Goal: Task Accomplishment & Management: Use online tool/utility

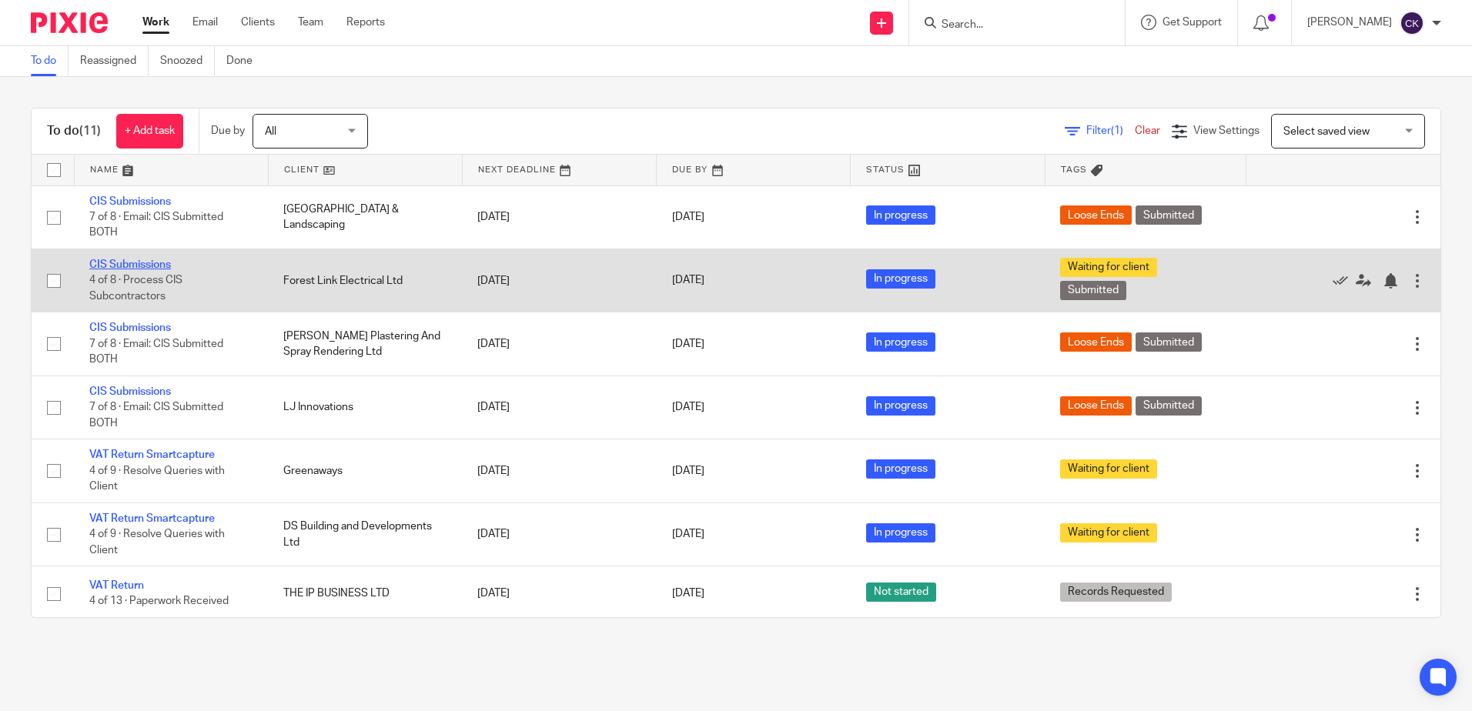
click at [135, 265] on link "CIS Submissions" at bounding box center [130, 264] width 82 height 11
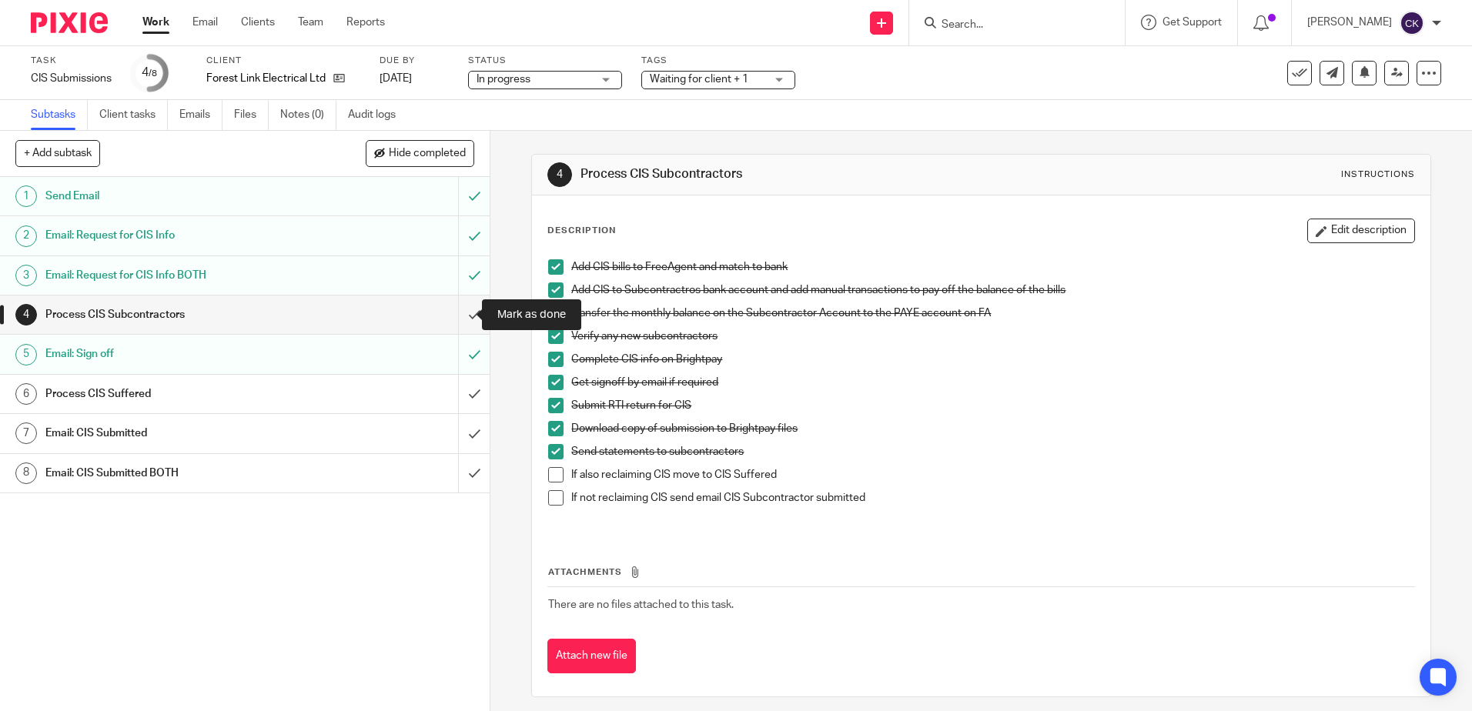
drag, startPoint x: 455, startPoint y: 313, endPoint x: 424, endPoint y: 317, distance: 31.0
click at [455, 313] on input "submit" at bounding box center [245, 315] width 490 height 38
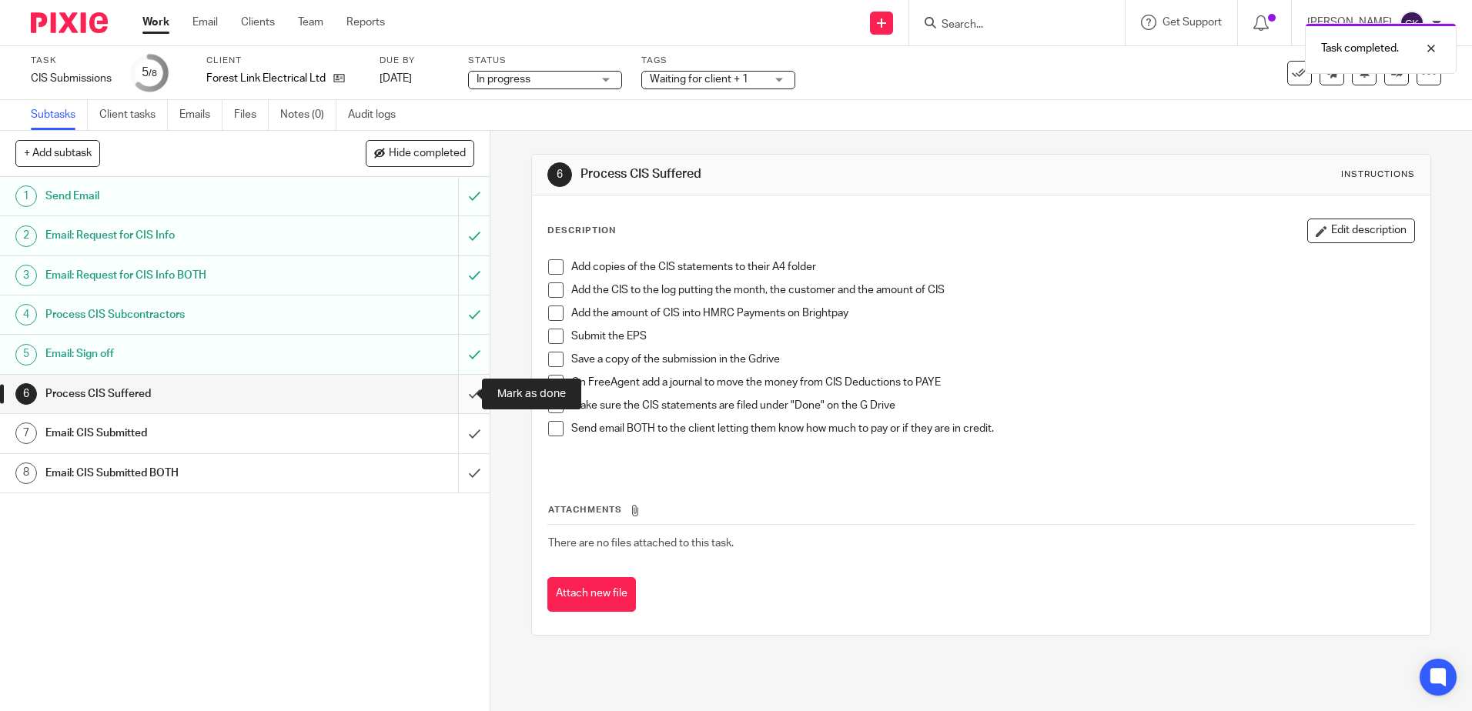
click at [458, 397] on input "submit" at bounding box center [245, 394] width 490 height 38
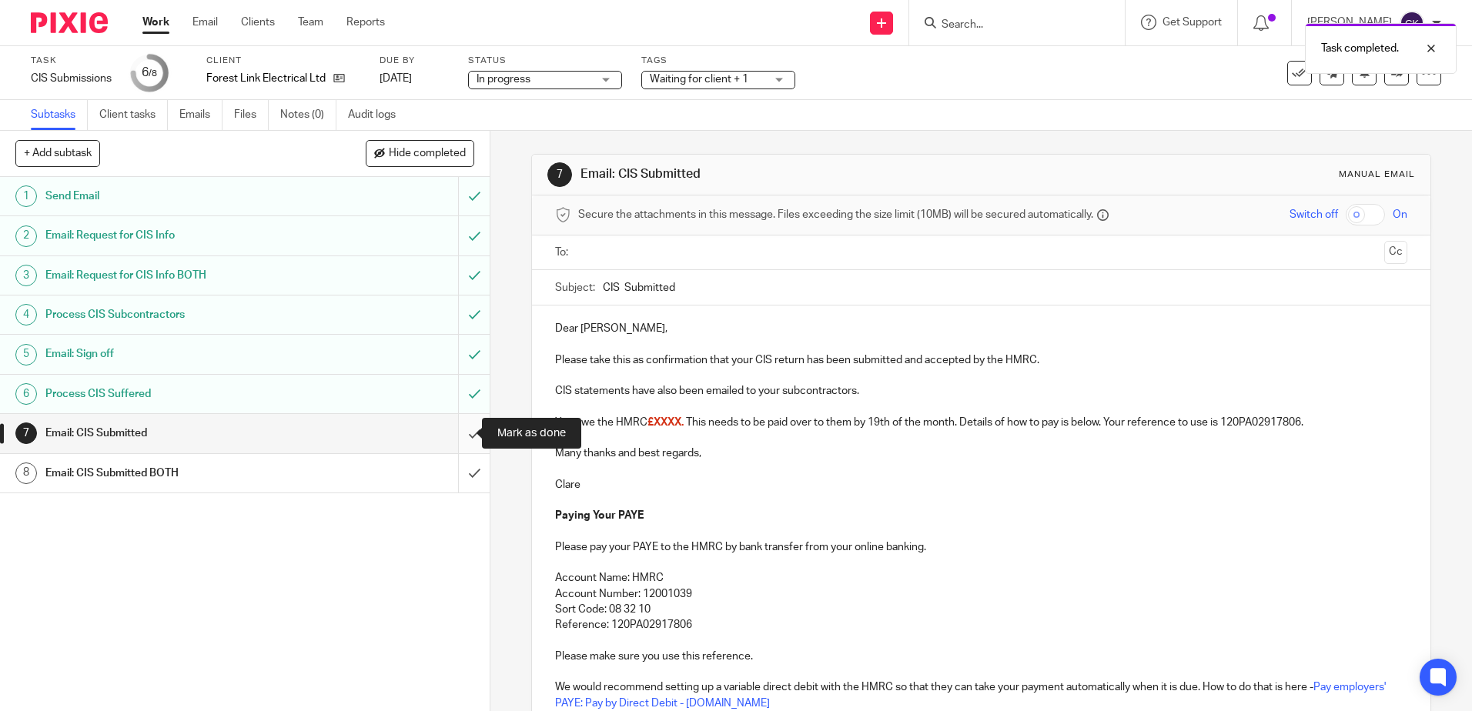
click at [456, 436] on input "submit" at bounding box center [245, 433] width 490 height 38
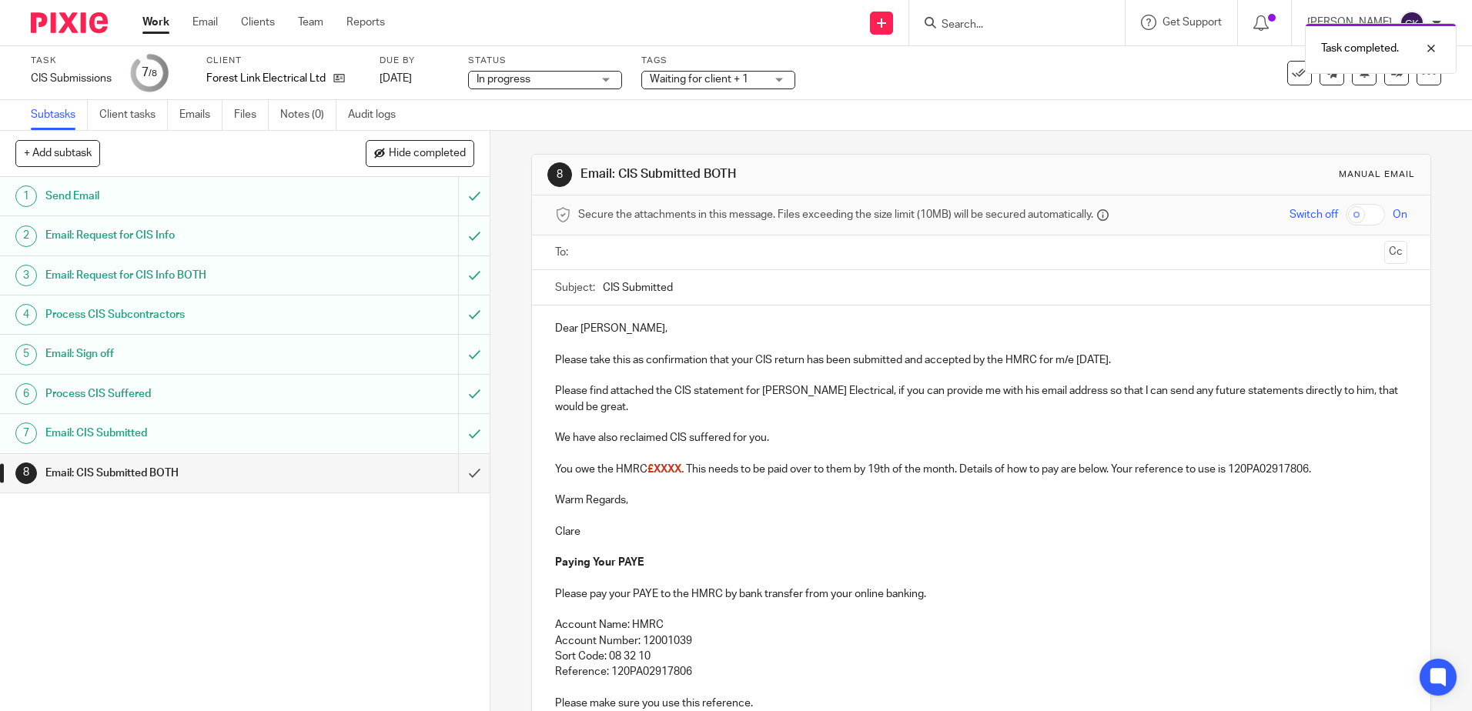
drag, startPoint x: 585, startPoint y: 257, endPoint x: 595, endPoint y: 257, distance: 10.0
click at [585, 256] on input "text" at bounding box center [981, 253] width 794 height 18
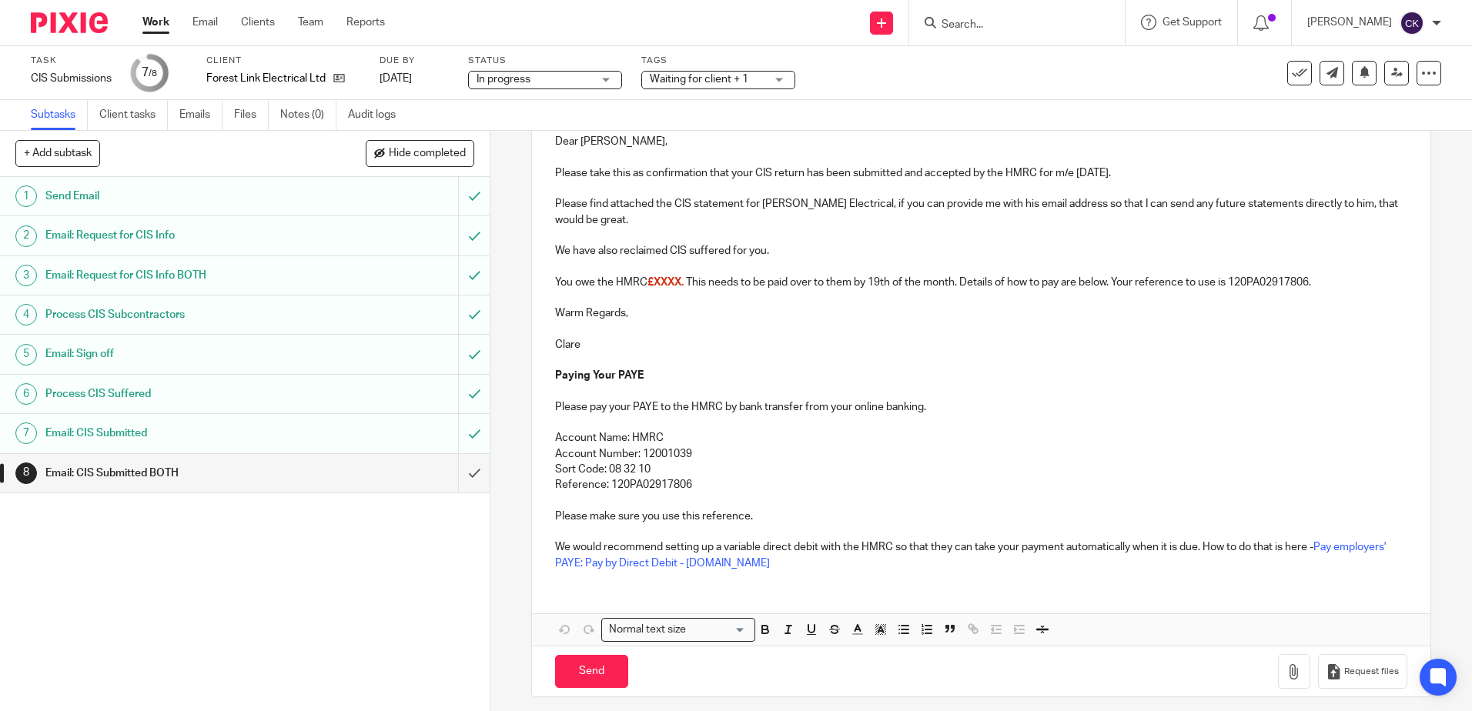
scroll to position [199, 0]
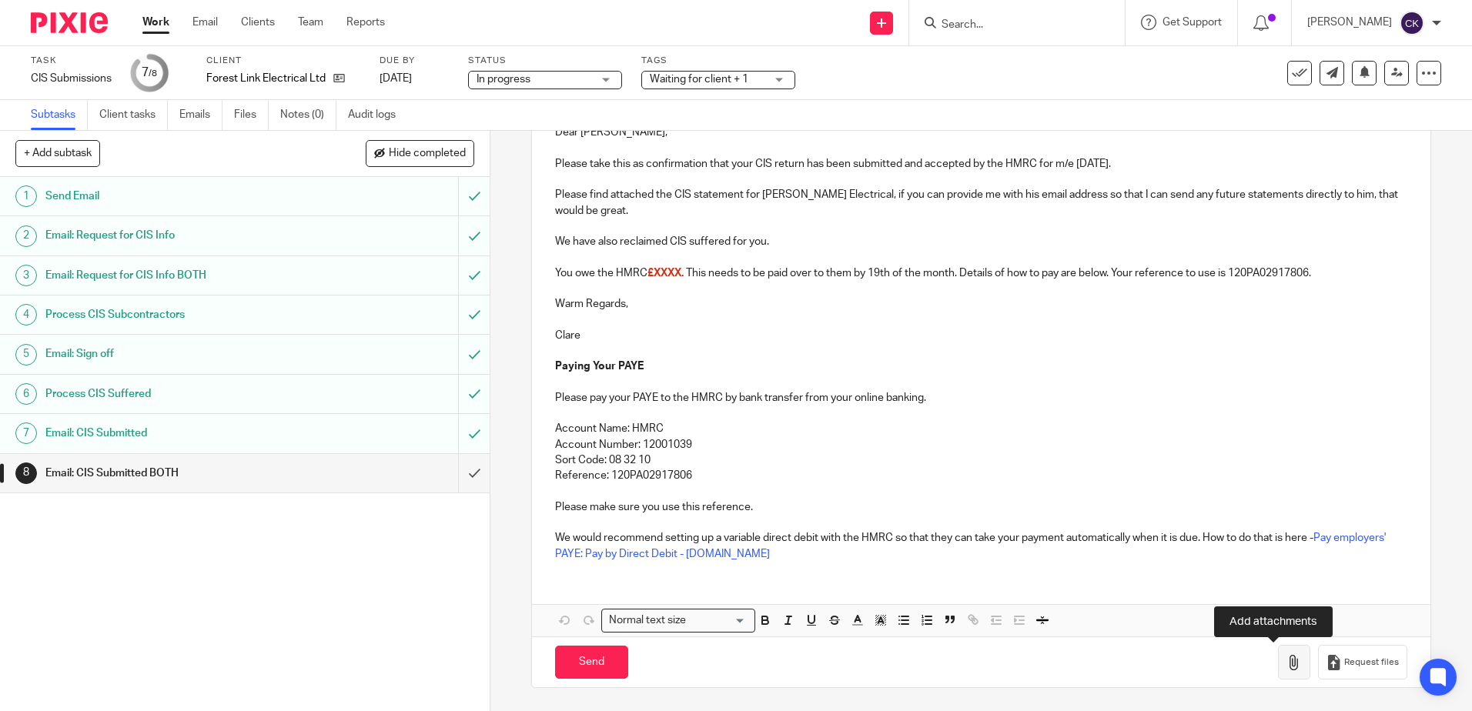
click at [1287, 670] on icon "button" at bounding box center [1294, 662] width 15 height 15
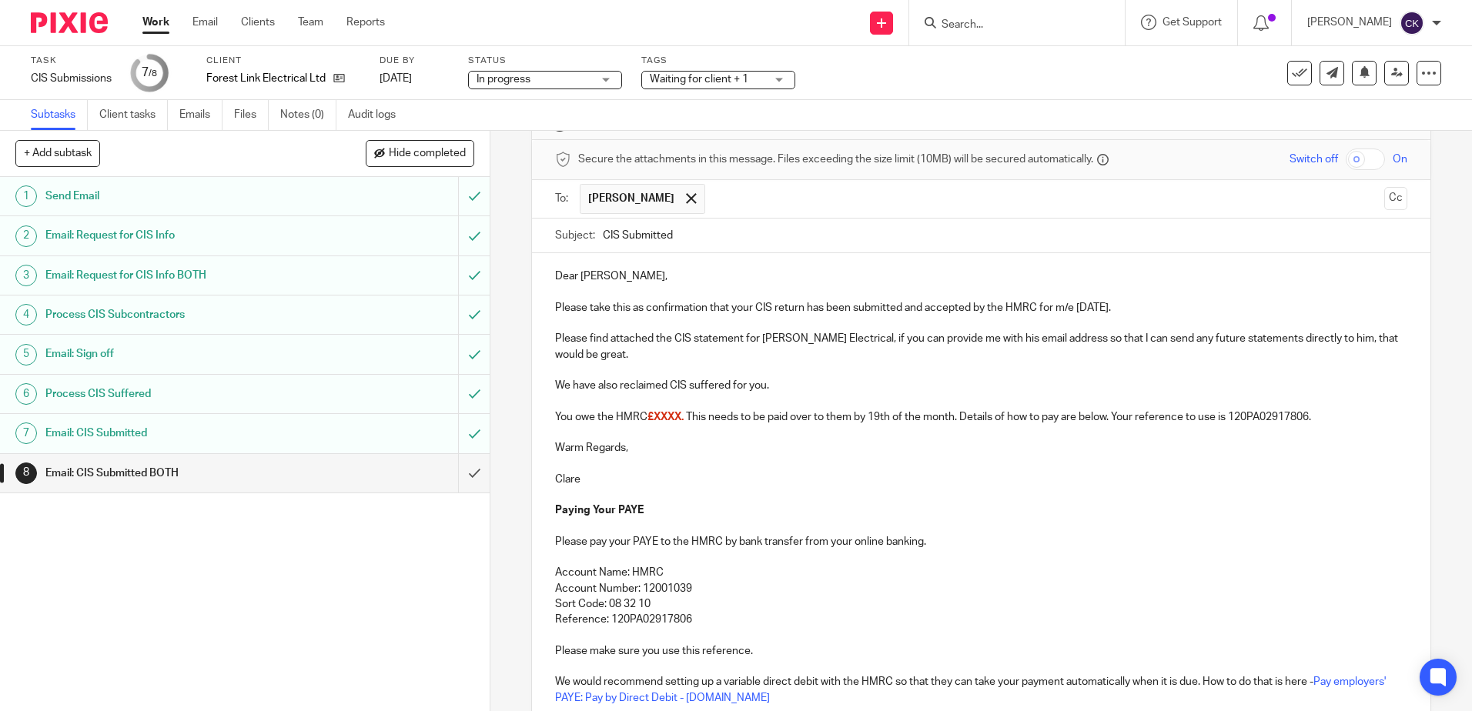
scroll to position [45, 0]
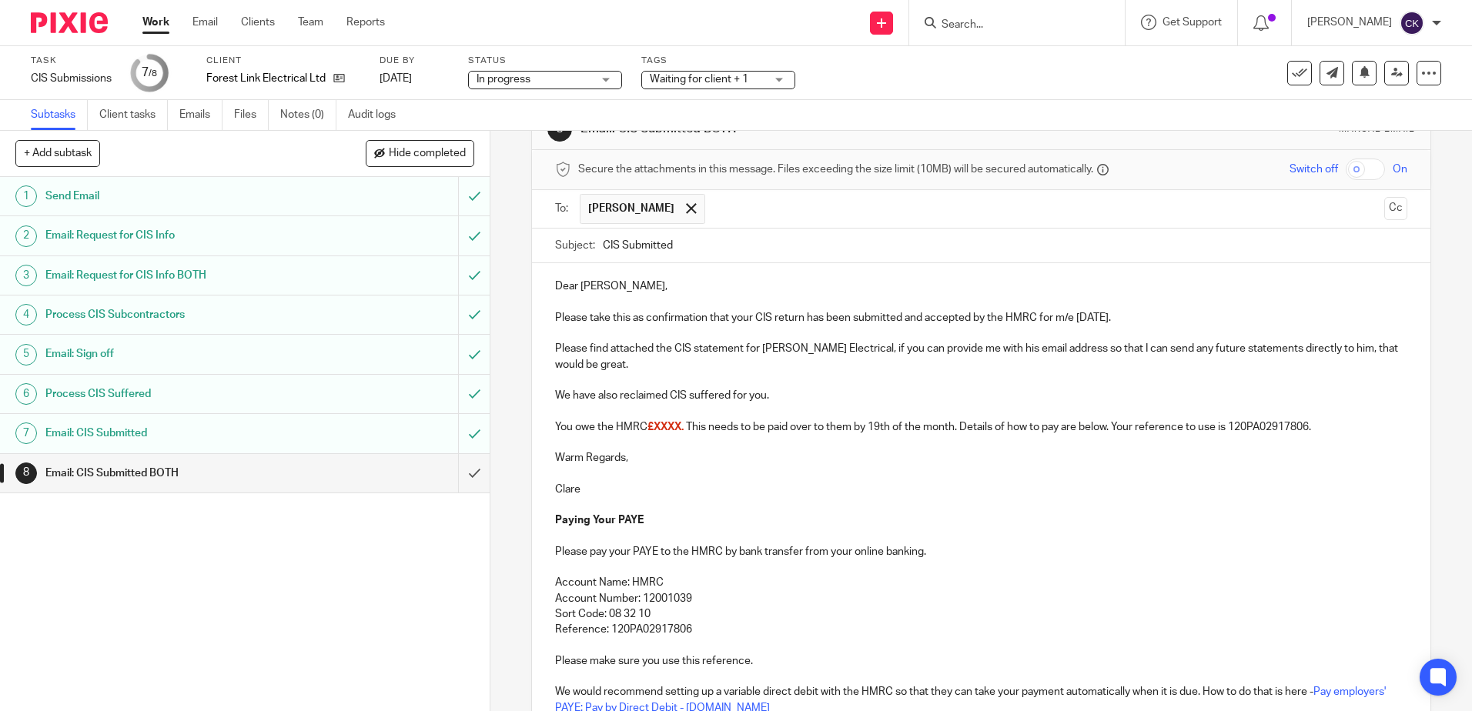
click at [763, 396] on p "We have also reclaimed CIS suffered for you." at bounding box center [981, 395] width 852 height 15
click at [1041, 389] on p "We have also reclaimed CIS suffered for you by Laurence Seaward, Dorset Solar a…" at bounding box center [981, 395] width 852 height 15
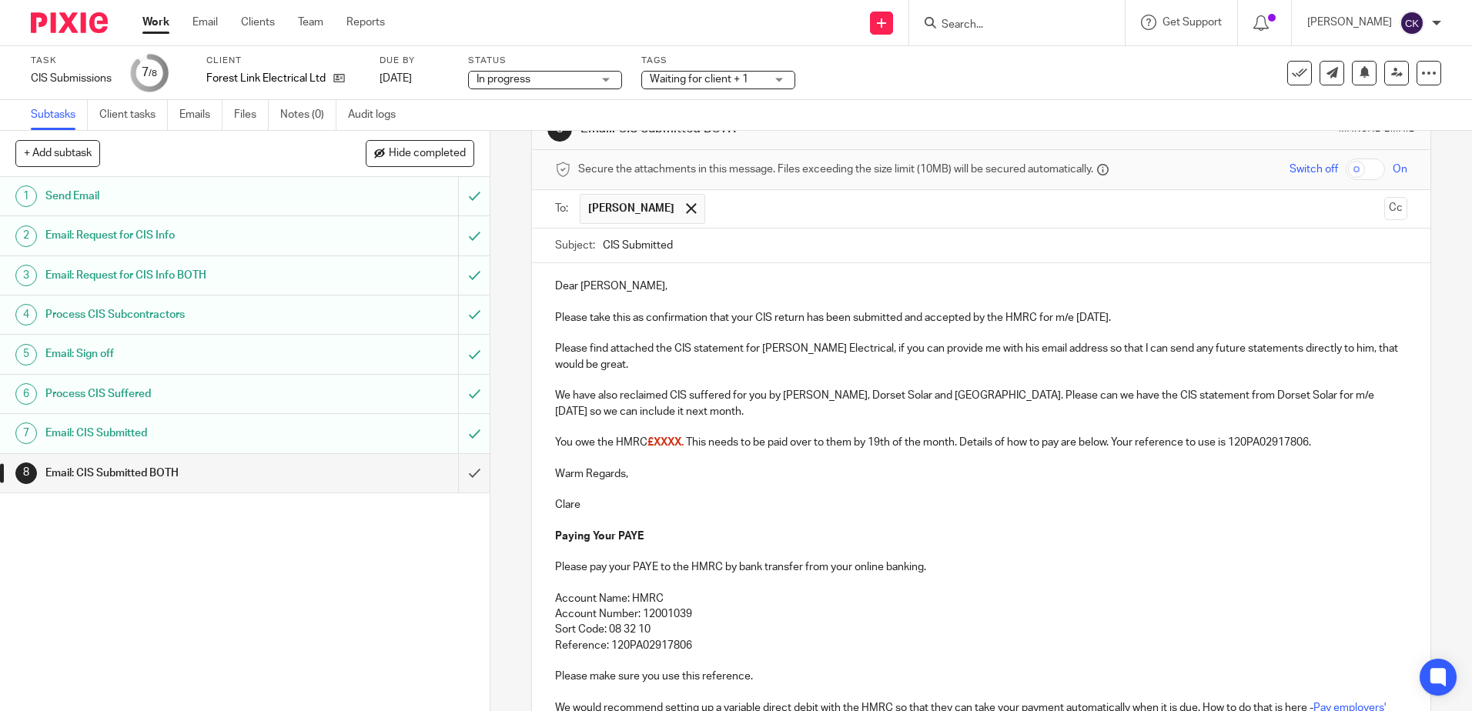
click at [567, 445] on p "You owe the HMRC £XXXX. This needs to be paid over to them by 19th of the month…" at bounding box center [981, 442] width 852 height 15
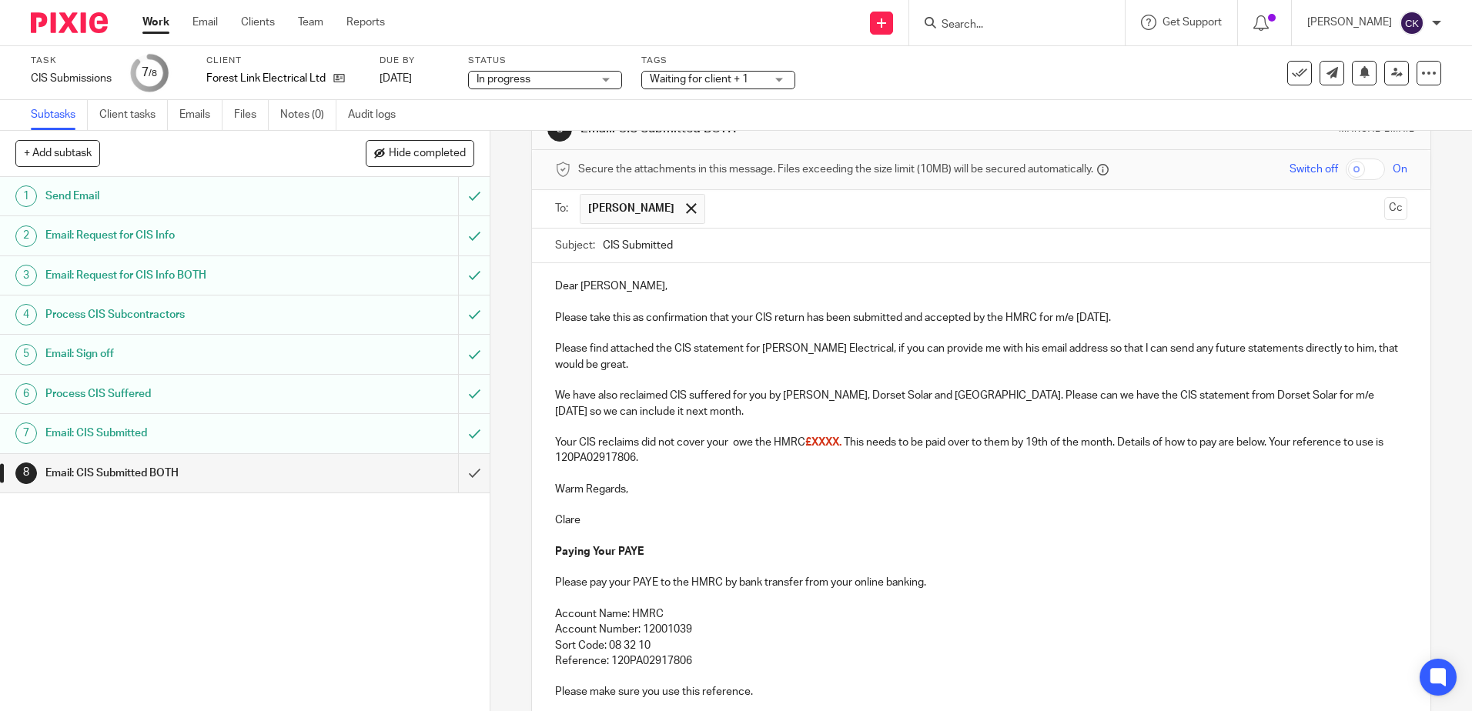
click at [731, 445] on p "Your CIS reclaims did not cover your owe the HMRC £XXXX. This needs to be paid …" at bounding box center [981, 451] width 852 height 32
click at [1014, 439] on p "Your CIS reclaims did not cover your tax and CIS deductions for this period so …" at bounding box center [981, 451] width 852 height 32
drag, startPoint x: 1132, startPoint y: 446, endPoint x: 1093, endPoint y: 444, distance: 39.3
click at [1093, 444] on p "Your CIS reclaims did not cover your tax and CIS deductions for this period so …" at bounding box center [981, 451] width 852 height 32
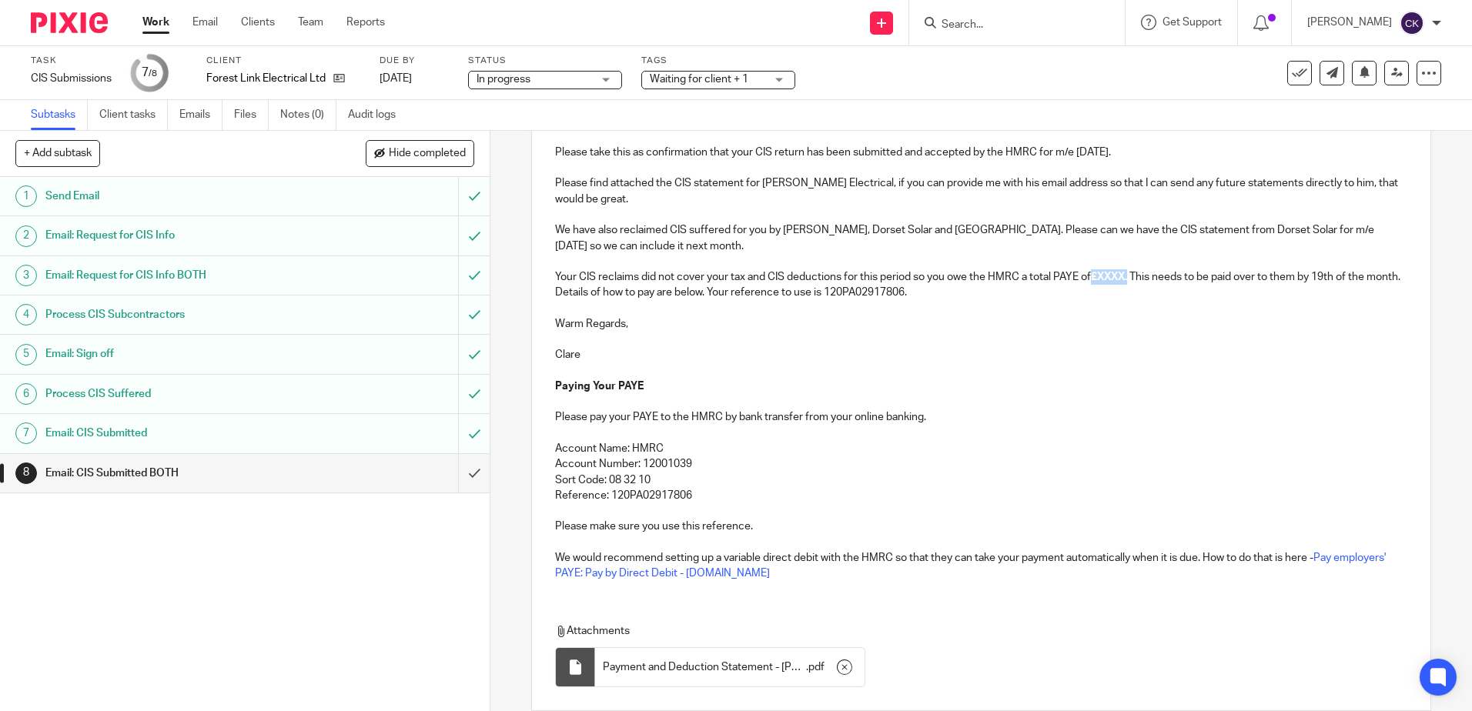
scroll to position [318, 0]
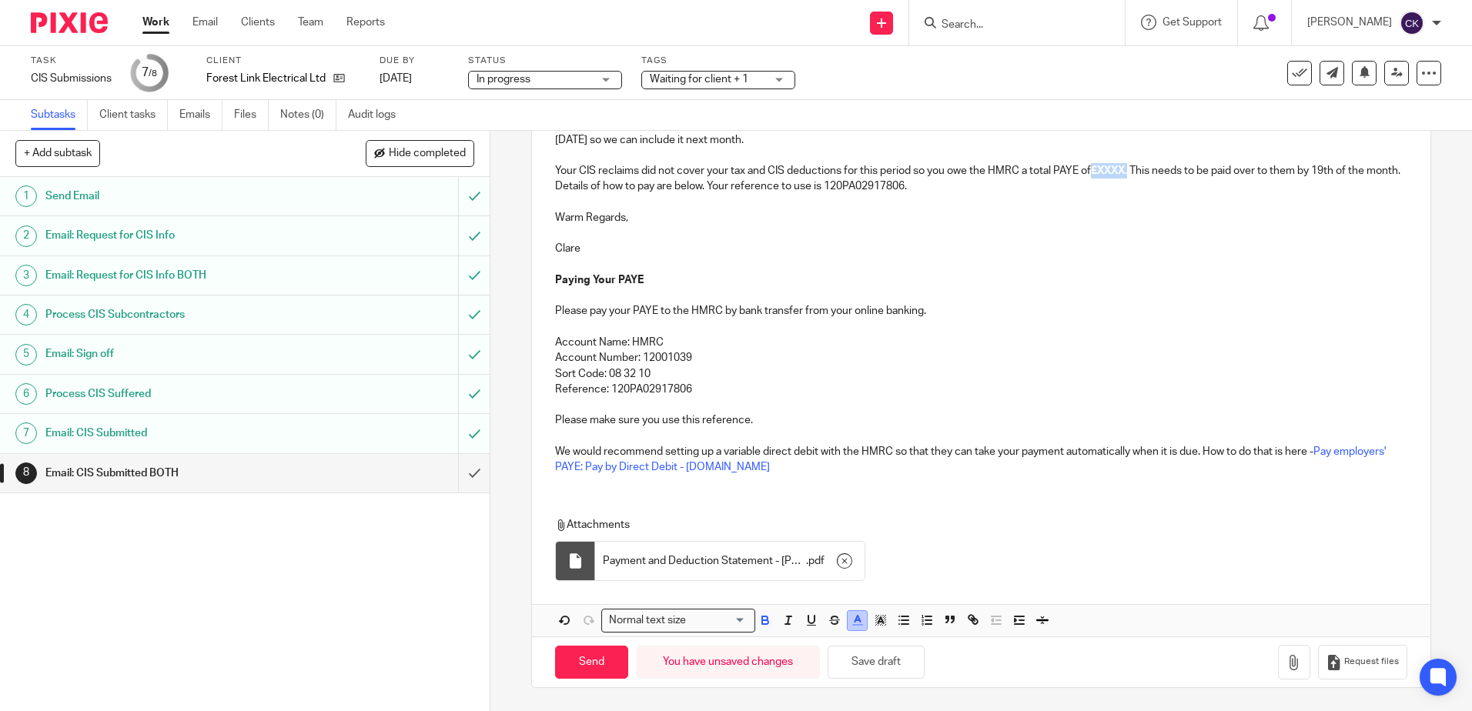
click at [859, 626] on icon "button" at bounding box center [858, 621] width 14 height 14
click at [815, 671] on li "color:#000000" at bounding box center [816, 672] width 12 height 12
click at [1100, 316] on div "Dear Chris, Please take this as confirmation that your CIS return has been subm…" at bounding box center [981, 239] width 898 height 495
drag, startPoint x: 1128, startPoint y: 172, endPoint x: 1096, endPoint y: 175, distance: 32.5
click at [1096, 175] on strong "£XXXX." at bounding box center [1109, 171] width 36 height 11
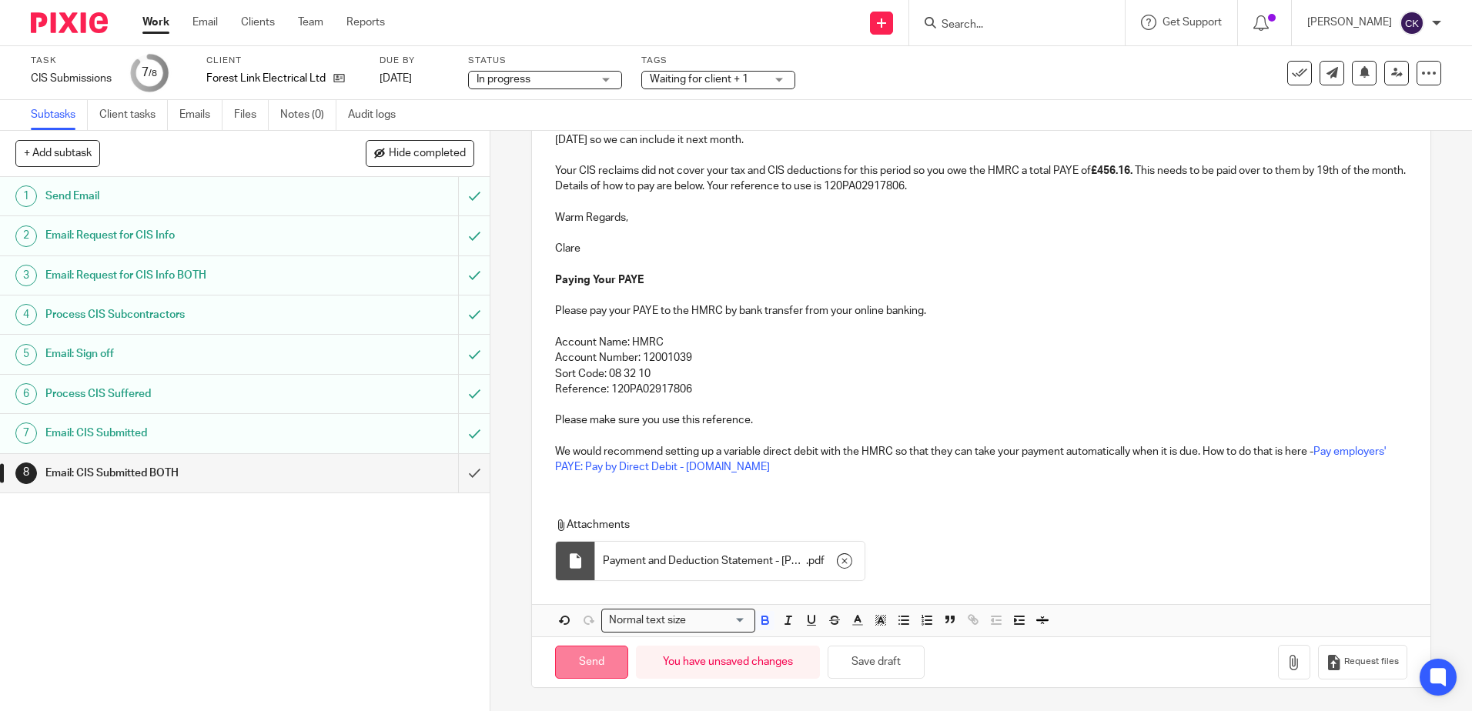
click at [577, 660] on input "Send" at bounding box center [591, 662] width 73 height 33
type input "Sent"
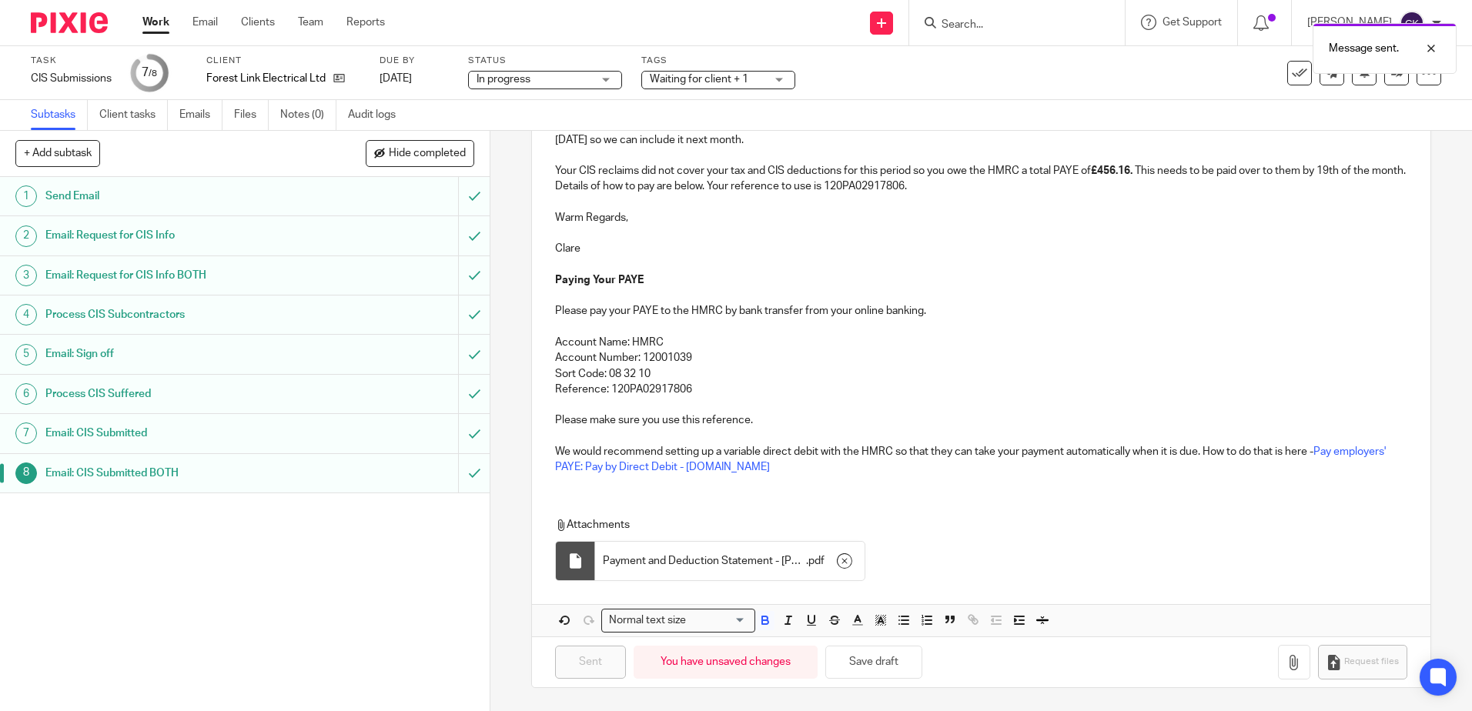
click at [156, 22] on link "Work" at bounding box center [155, 22] width 27 height 15
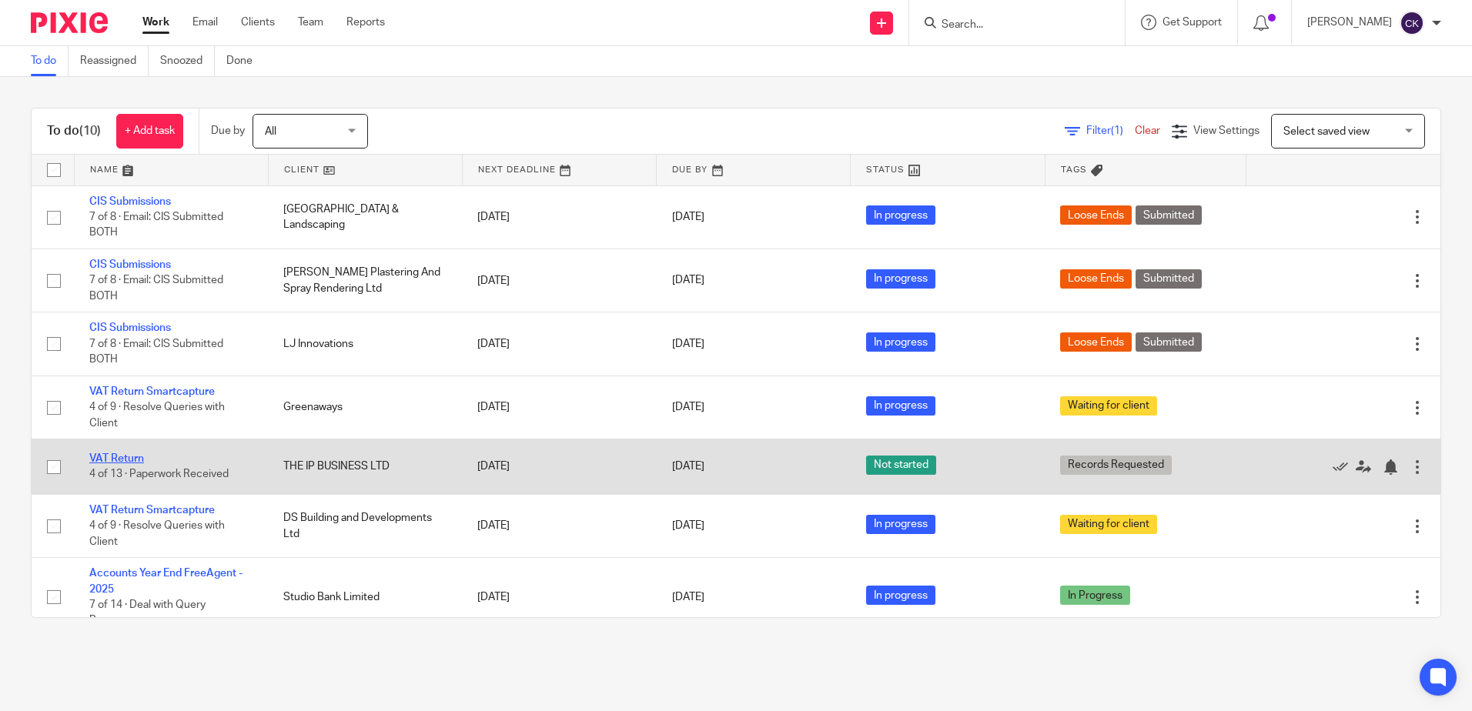
click at [122, 460] on link "VAT Return" at bounding box center [116, 459] width 55 height 11
